Goal: Information Seeking & Learning: Find specific fact

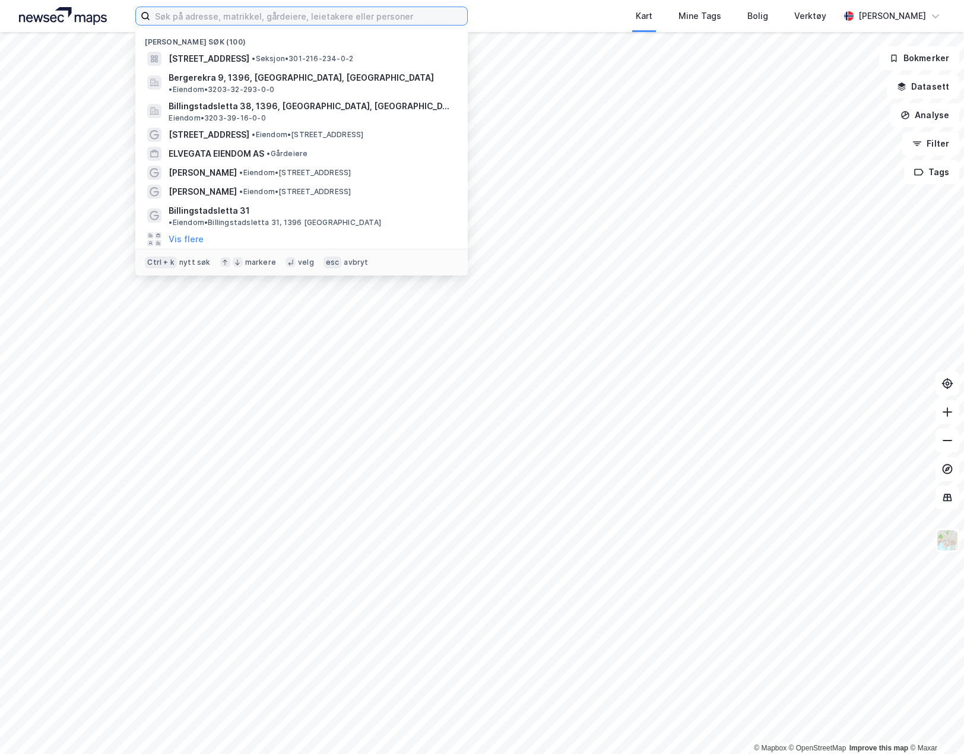
click at [294, 20] on input at bounding box center [308, 16] width 317 height 18
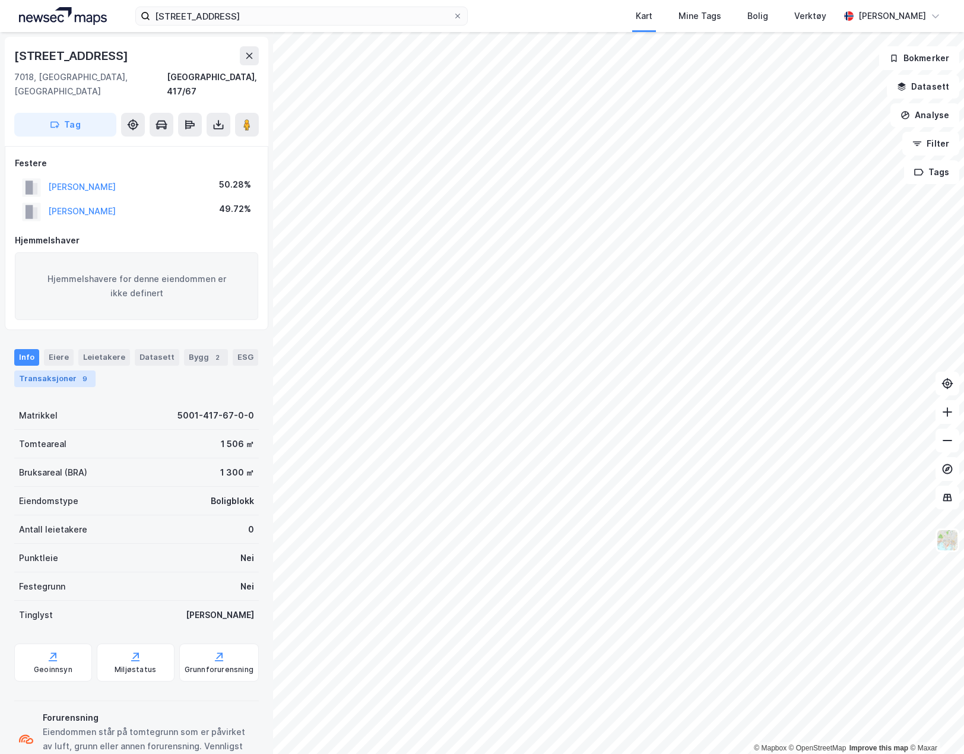
click at [79, 373] on div "9" at bounding box center [85, 379] width 12 height 12
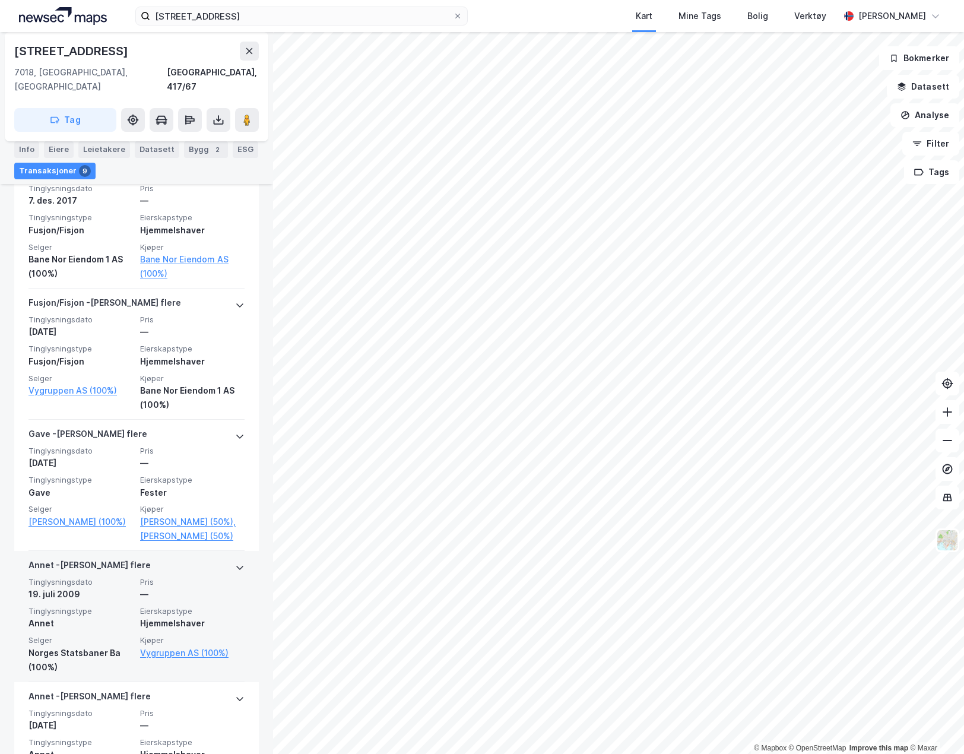
scroll to position [1035, 0]
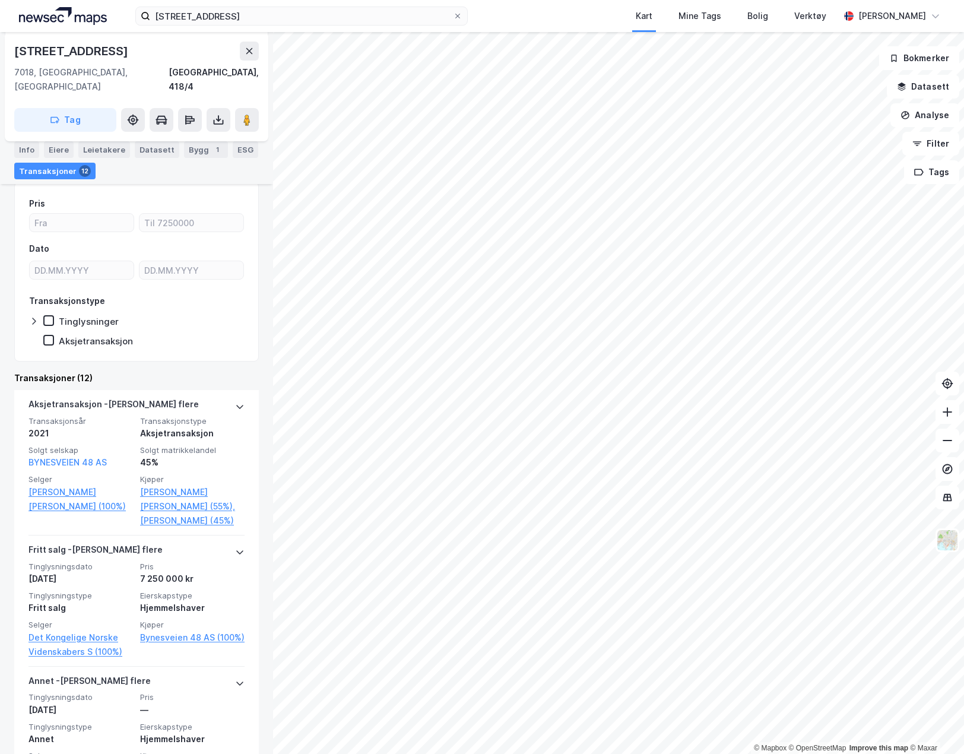
scroll to position [237, 0]
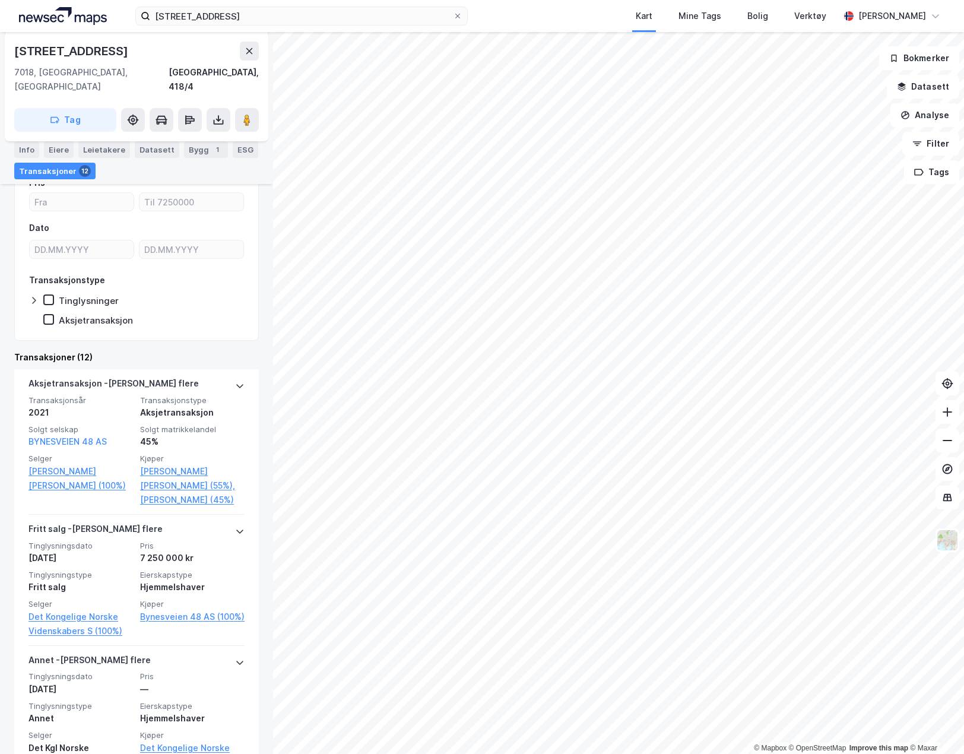
drag, startPoint x: 635, startPoint y: 15, endPoint x: 622, endPoint y: 21, distance: 14.6
click at [622, 21] on div "Kart Mine Tags Bolig Verktøy" at bounding box center [682, 16] width 315 height 32
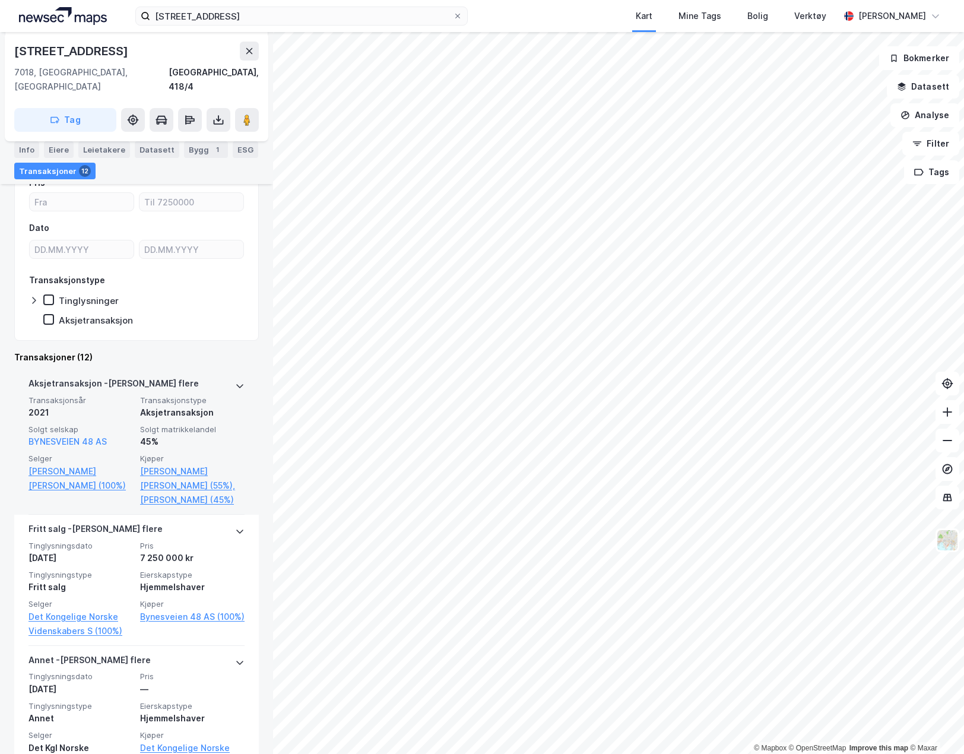
scroll to position [0, 0]
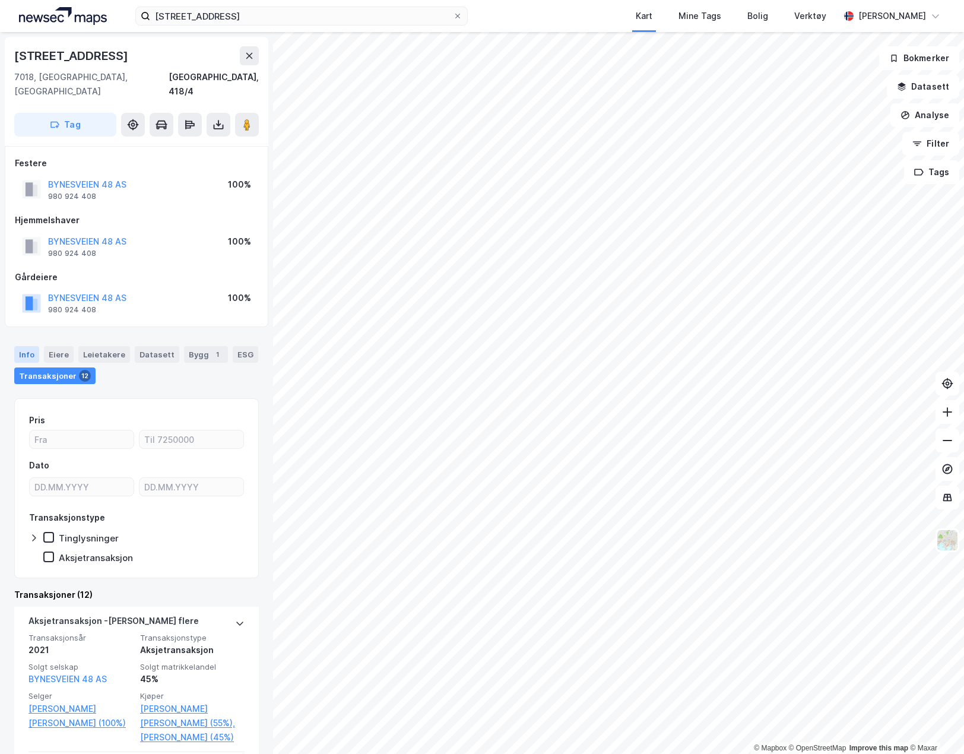
click at [24, 346] on div "Info" at bounding box center [26, 354] width 25 height 17
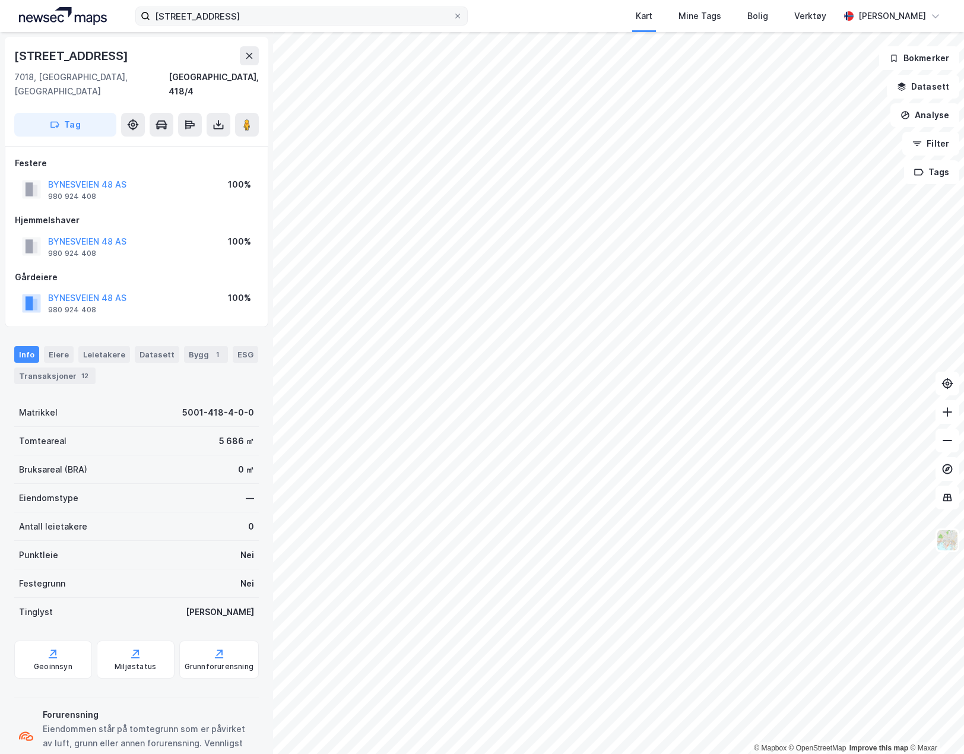
click at [224, 25] on div "[STREET_ADDRESS] Kart Mine Tags Bolig Verktøy [PERSON_NAME]" at bounding box center [482, 16] width 964 height 32
click at [224, 20] on input "[STREET_ADDRESS]" at bounding box center [301, 16] width 303 height 18
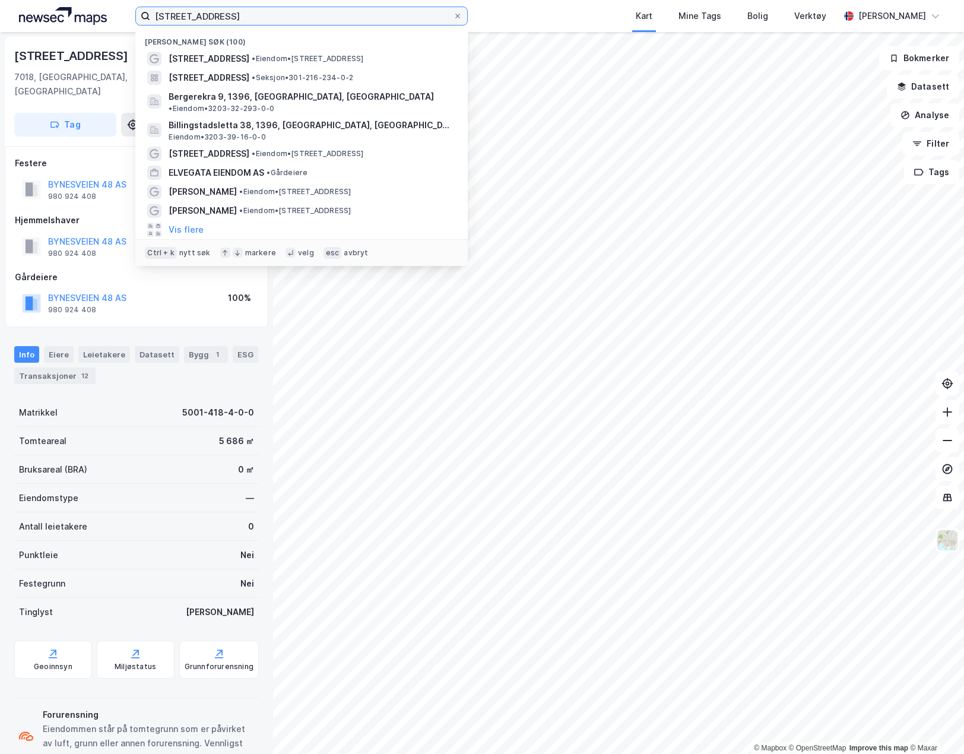
click at [223, 20] on input "[STREET_ADDRESS]" at bounding box center [301, 16] width 303 height 18
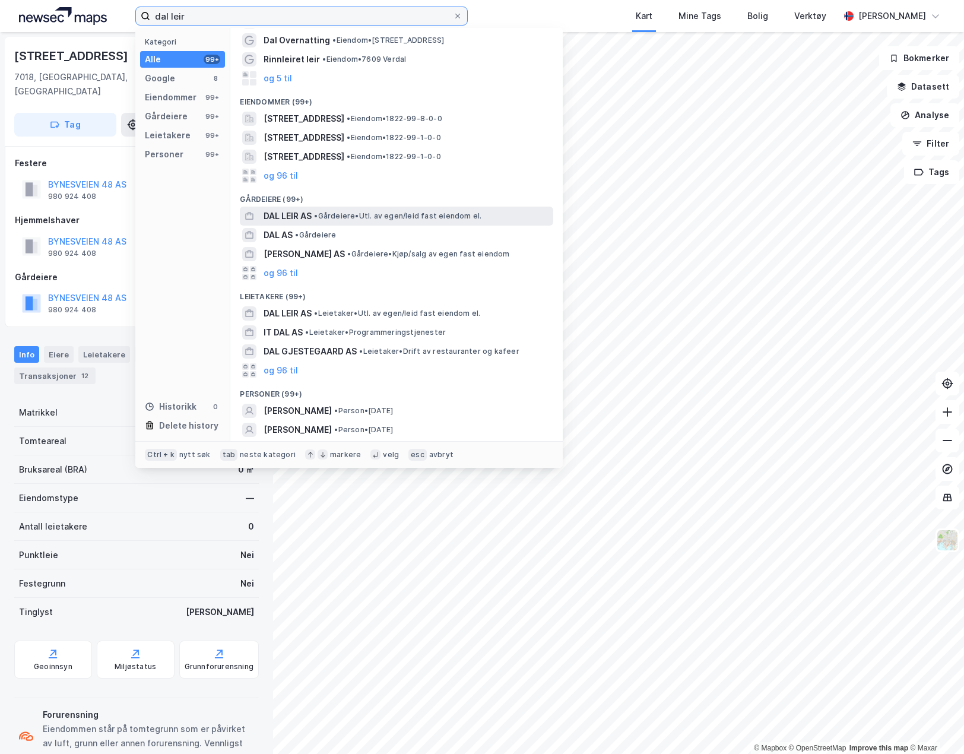
scroll to position [18, 0]
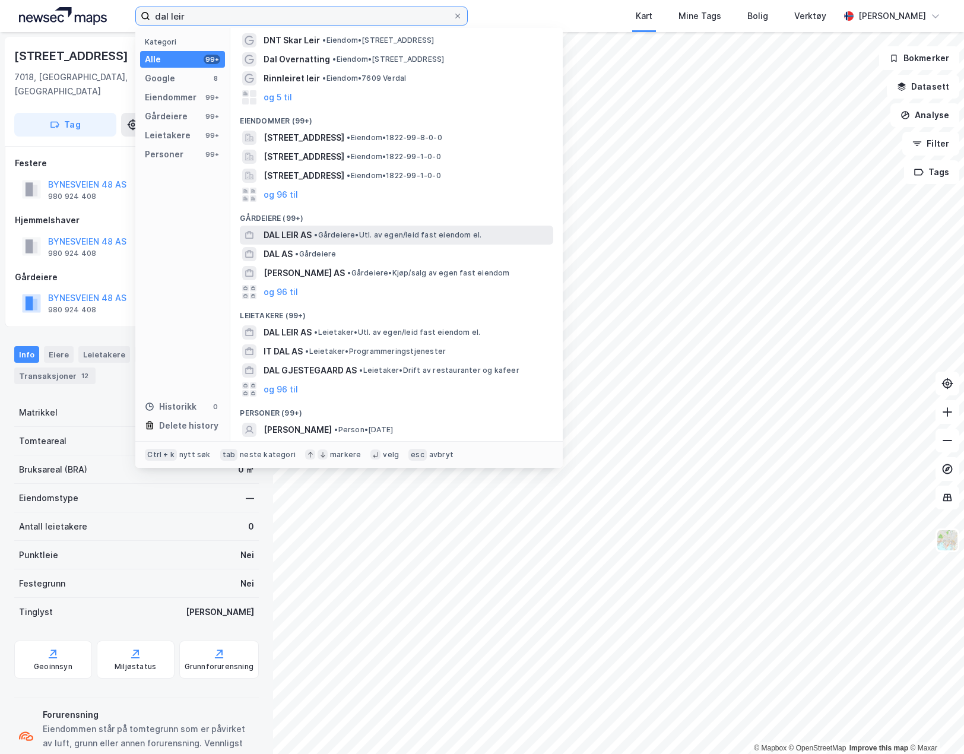
type input "dal leir"
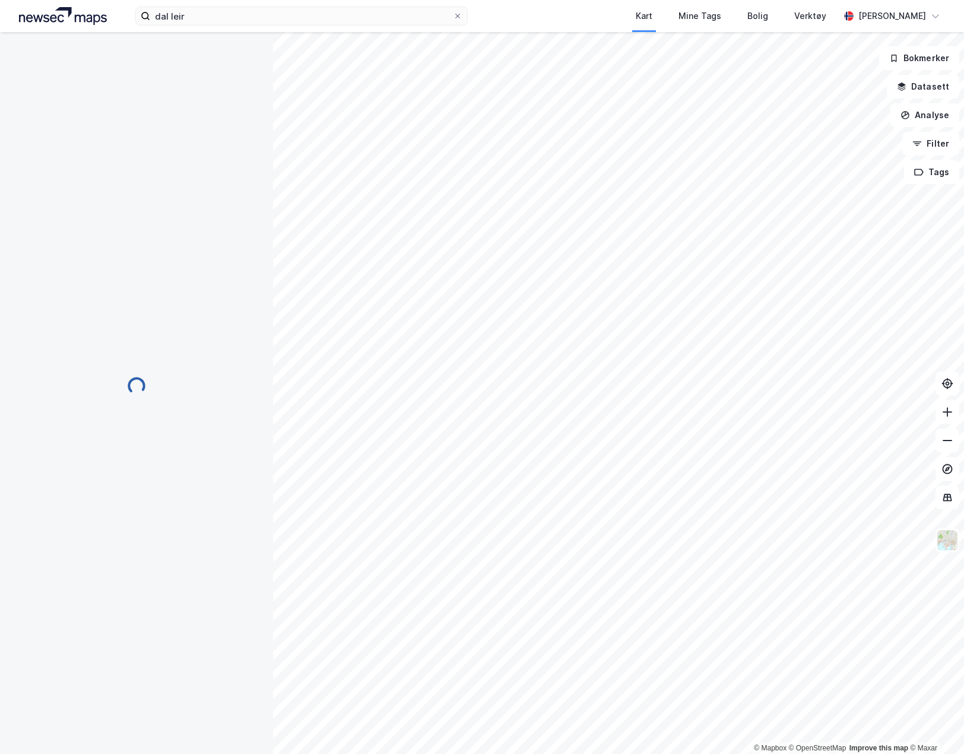
scroll to position [5, 0]
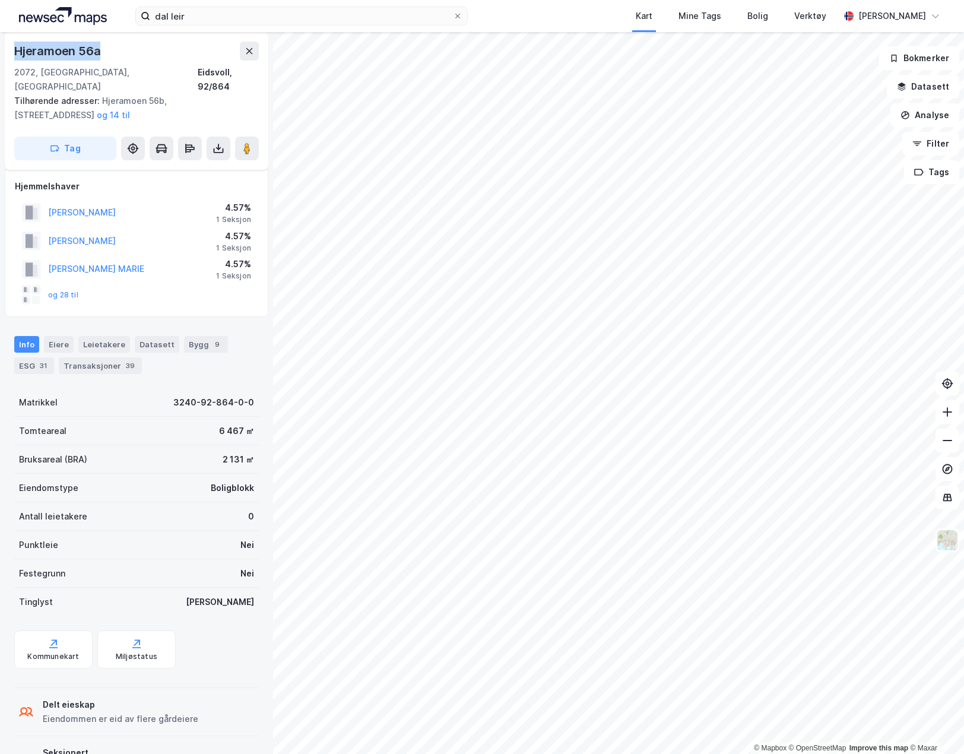
drag, startPoint x: 98, startPoint y: 50, endPoint x: 17, endPoint y: 54, distance: 80.8
click at [17, 54] on div "Hjeramoen 56a" at bounding box center [58, 51] width 88 height 19
copy div "Hjeramoen 56a"
